Goal: Find specific page/section: Find specific page/section

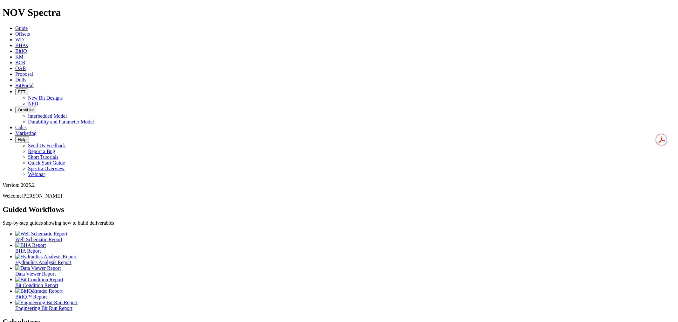
click at [15, 77] on icon at bounding box center [15, 79] width 0 height 5
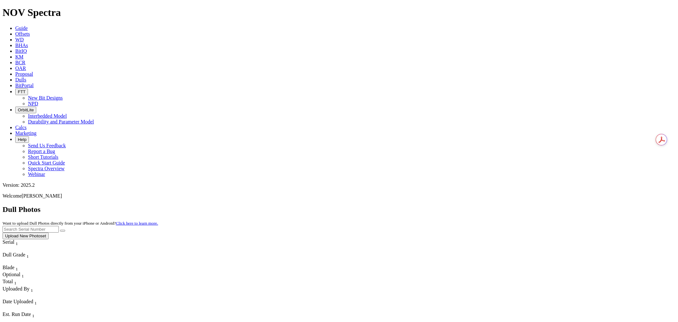
drag, startPoint x: 552, startPoint y: 26, endPoint x: 542, endPoint y: 25, distance: 9.5
click at [59, 226] on input "text" at bounding box center [31, 229] width 56 height 7
type input "a318291"
click at [60, 229] on button "submit" at bounding box center [62, 230] width 5 height 2
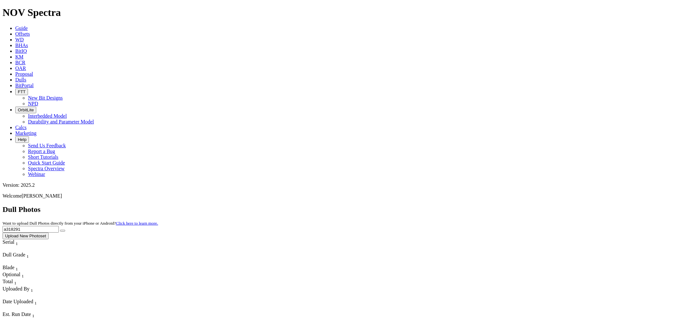
drag, startPoint x: 413, startPoint y: 173, endPoint x: 332, endPoint y: 199, distance: 85.6
drag, startPoint x: 332, startPoint y: 199, endPoint x: 346, endPoint y: 193, distance: 15.2
